Goal: Information Seeking & Learning: Check status

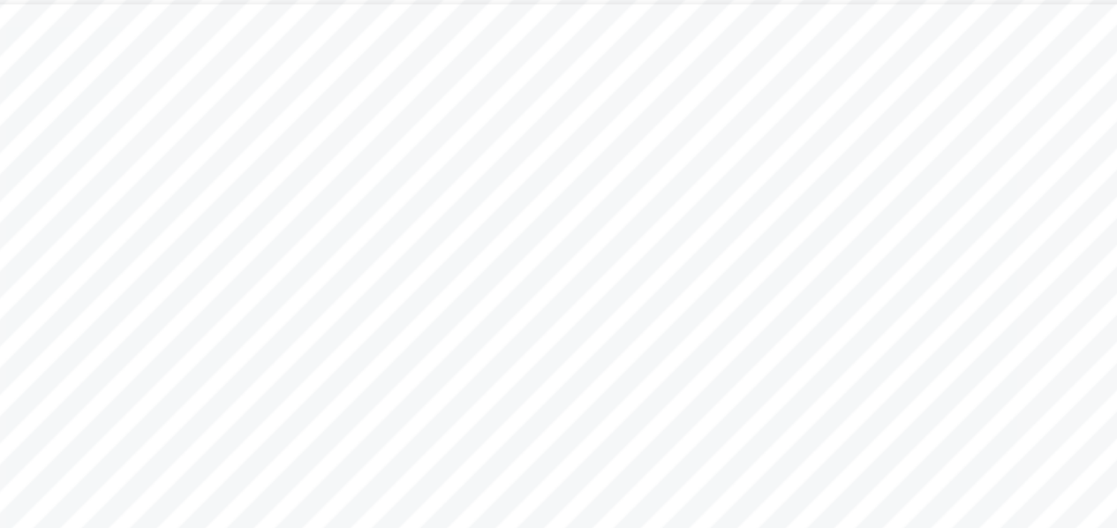
scroll to position [1099, 0]
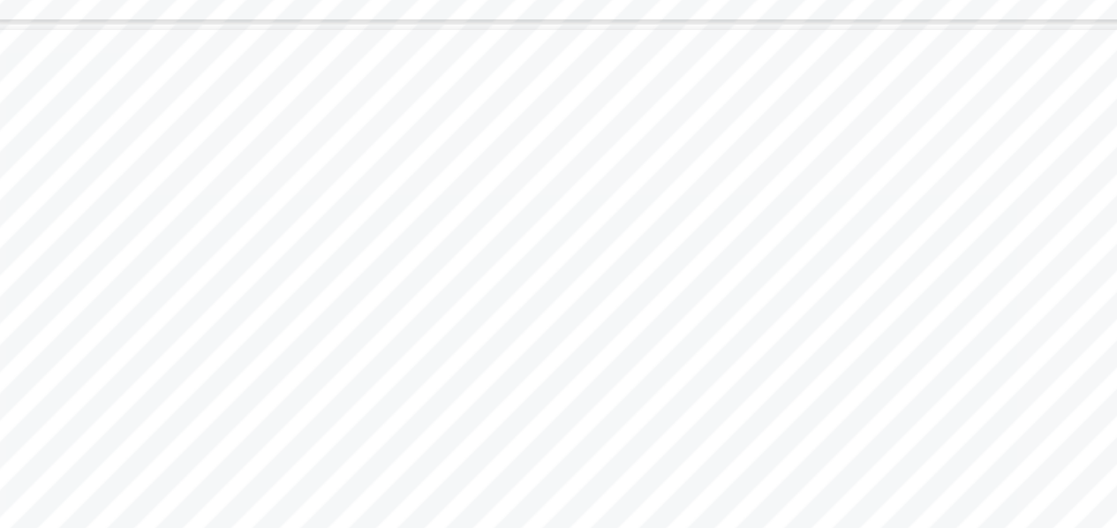
click at [501, 220] on div "Page 2 Powered by Flexisaf Edusoft Limited | [URL][DOMAIN_NAME] Name: [PERSON_N…" at bounding box center [558, 278] width 743 height 526
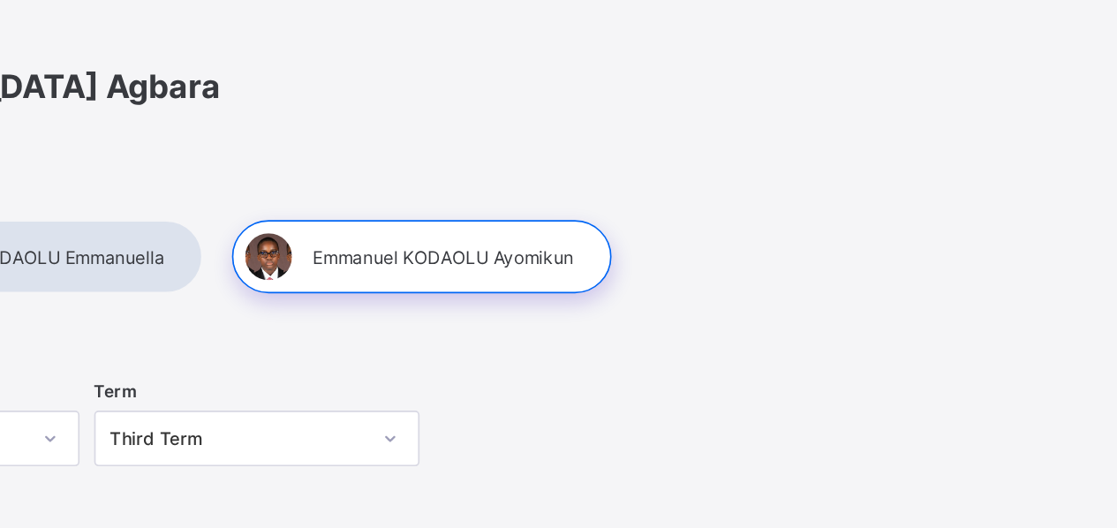
scroll to position [45, 0]
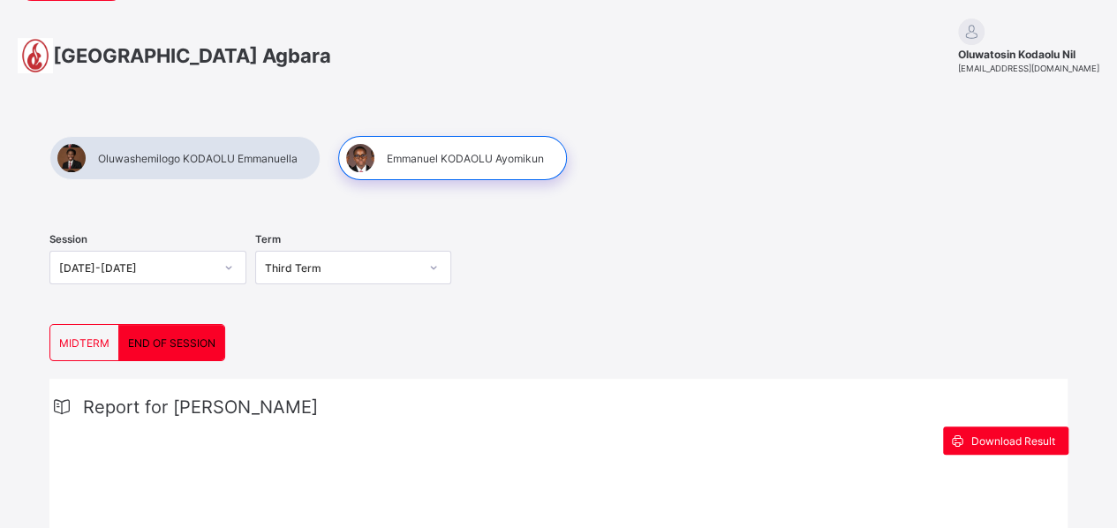
click at [187, 169] on div at bounding box center [184, 158] width 271 height 44
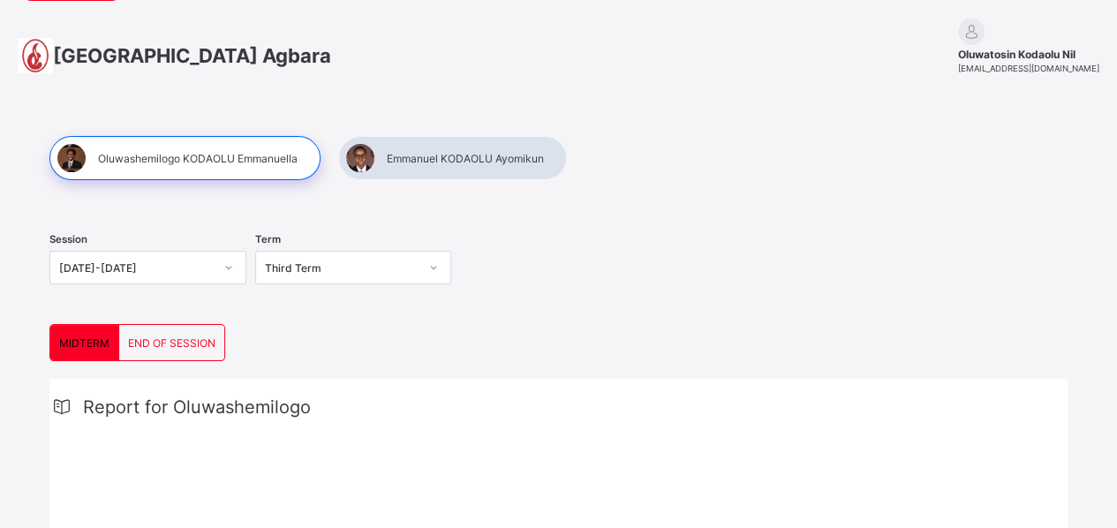
click at [173, 343] on span "END OF SESSION" at bounding box center [171, 342] width 87 height 13
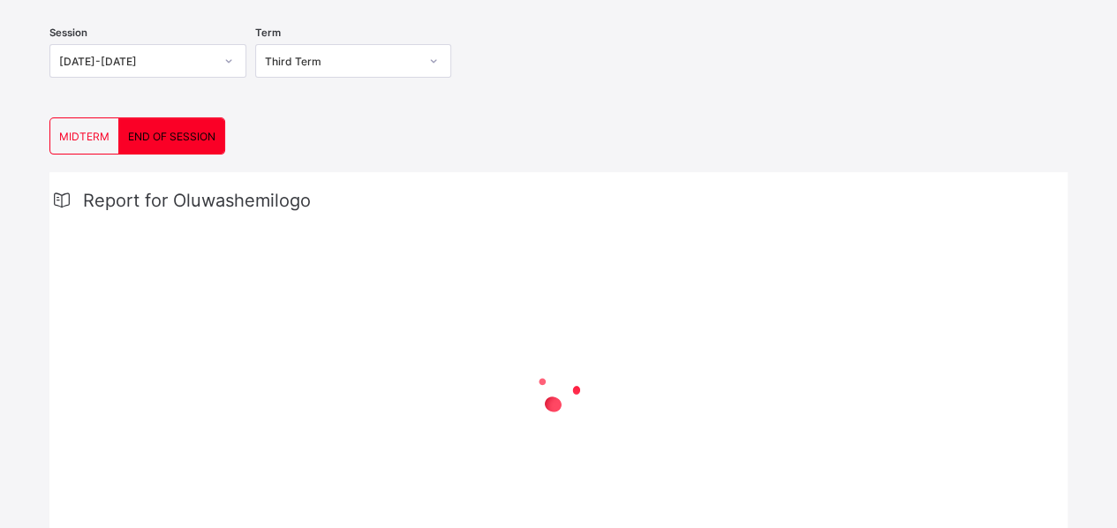
scroll to position [0, 0]
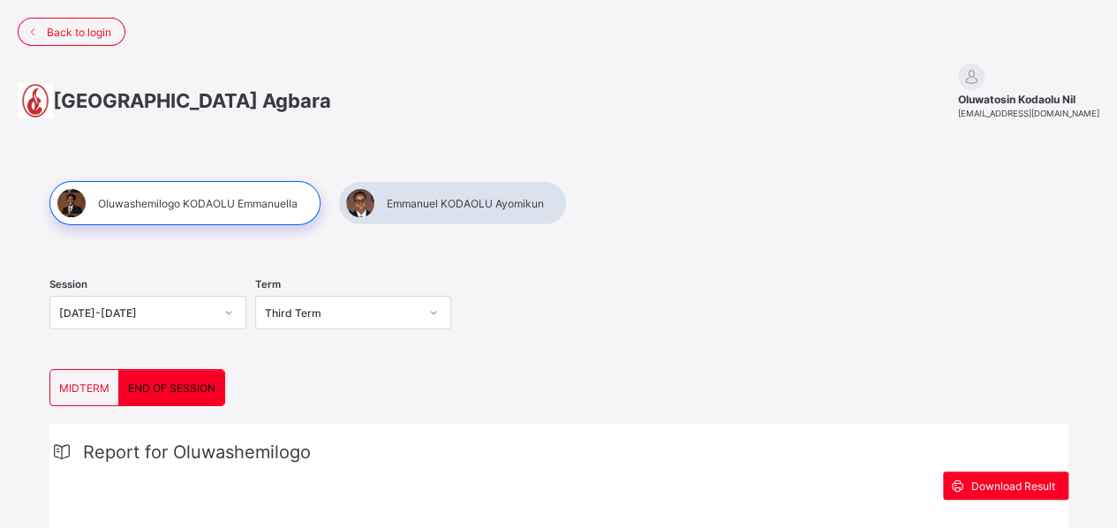
click at [818, 232] on div "Session [DATE]-[DATE] Term Third Term MIDTERM END OF SESSION MIDTERM END OF SES…" at bounding box center [559, 389] width 1082 height 469
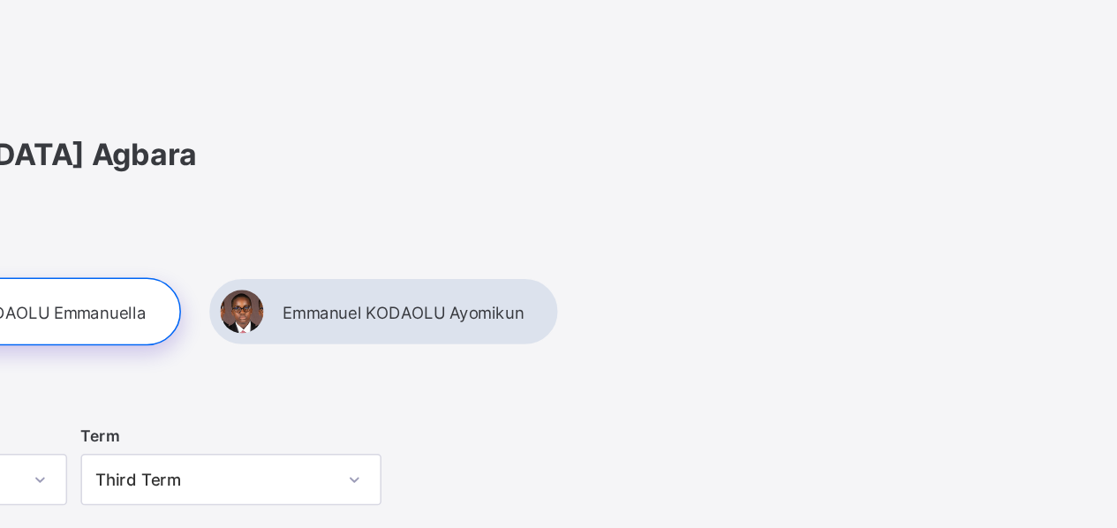
click at [429, 208] on div at bounding box center [452, 203] width 229 height 44
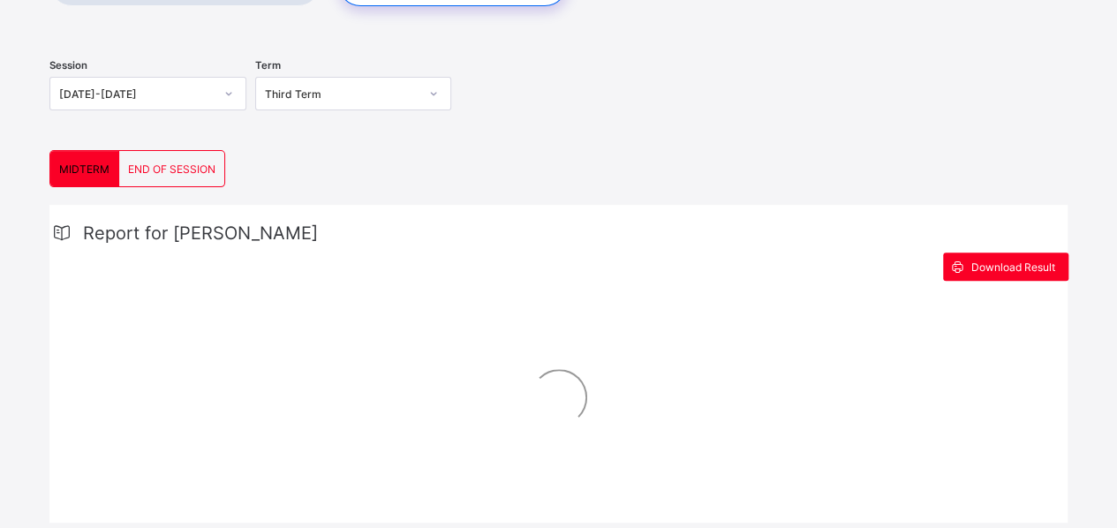
scroll to position [255, 0]
